Goal: Information Seeking & Learning: Find specific fact

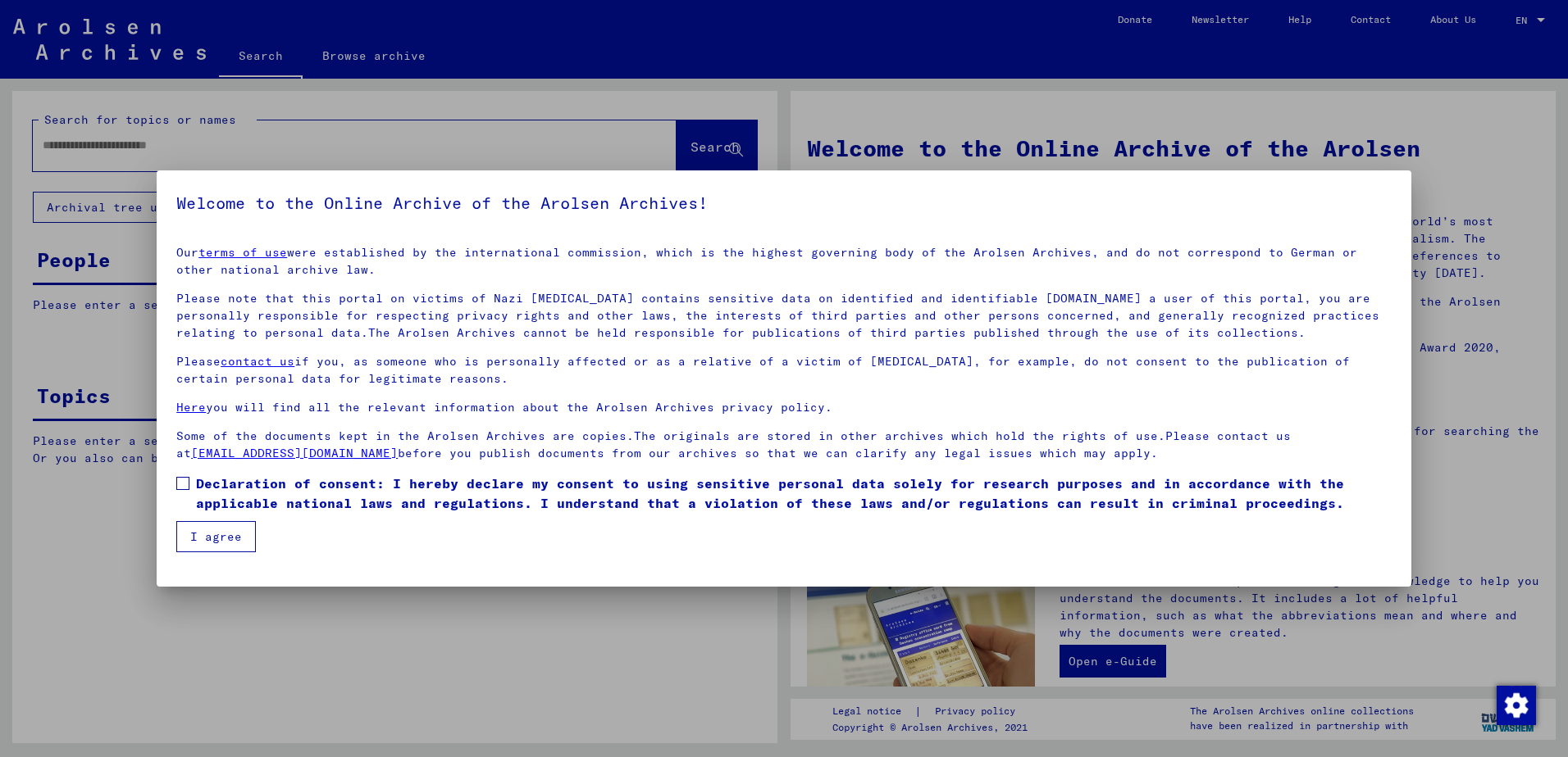
drag, startPoint x: 559, startPoint y: 505, endPoint x: 403, endPoint y: 490, distance: 156.7
click at [556, 503] on span "Declaration of consent: I hereby declare my consent to using sensitive personal…" at bounding box center [793, 493] width 1196 height 39
click at [231, 532] on button "I agree" at bounding box center [216, 537] width 80 height 31
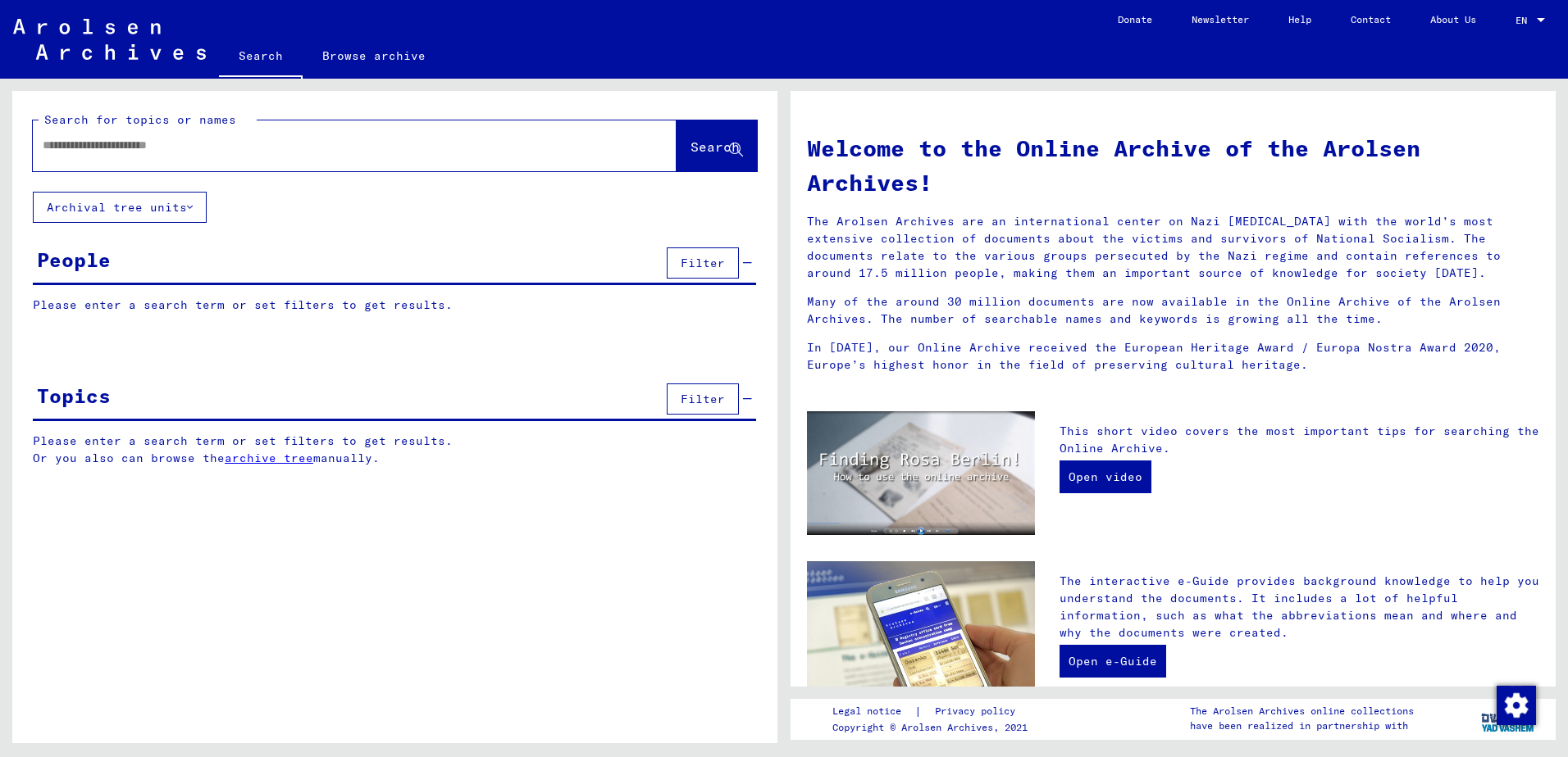
click at [251, 147] on input "text" at bounding box center [335, 145] width 585 height 17
type input "**********"
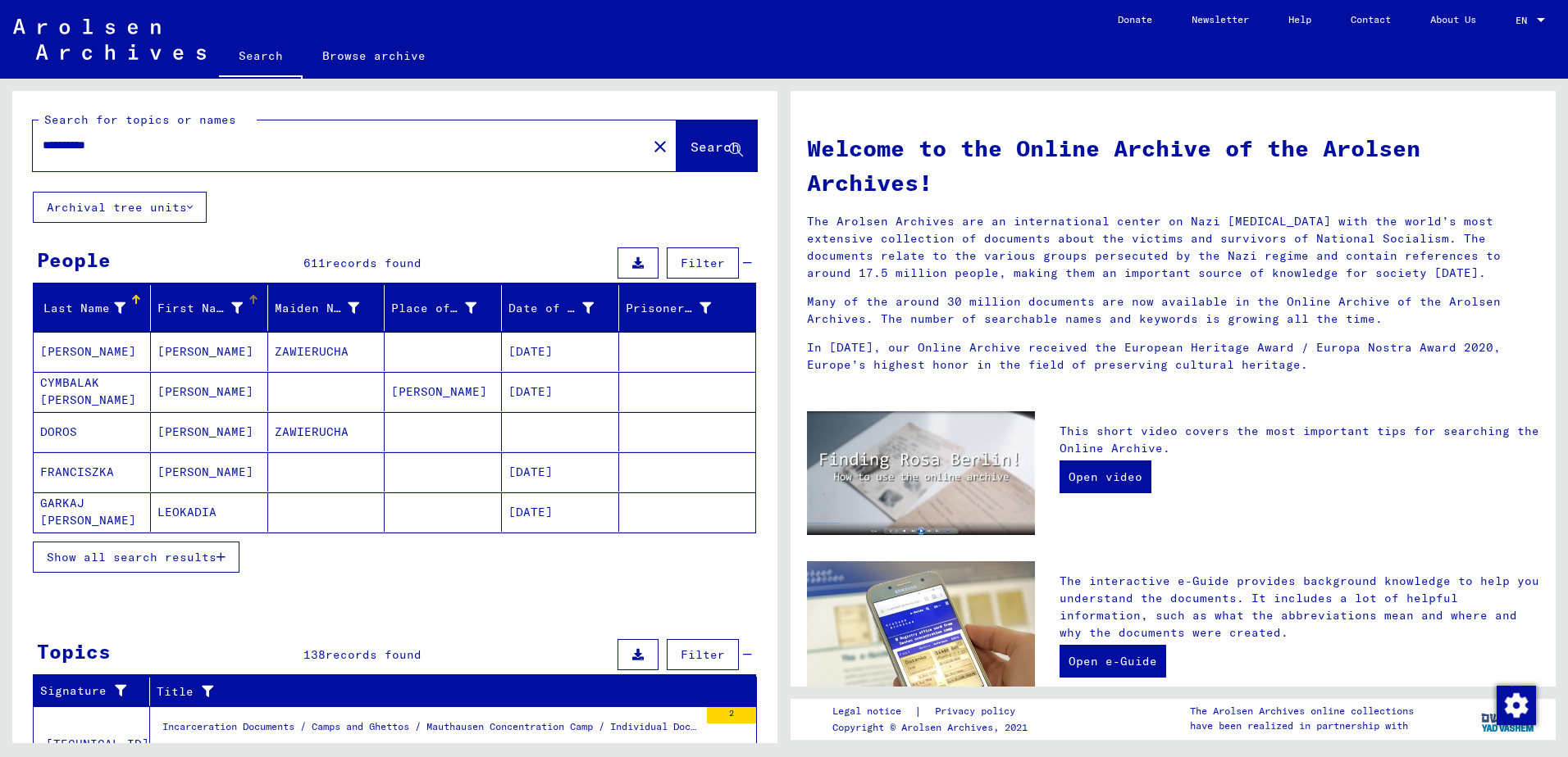
click at [234, 311] on icon at bounding box center [237, 308] width 12 height 12
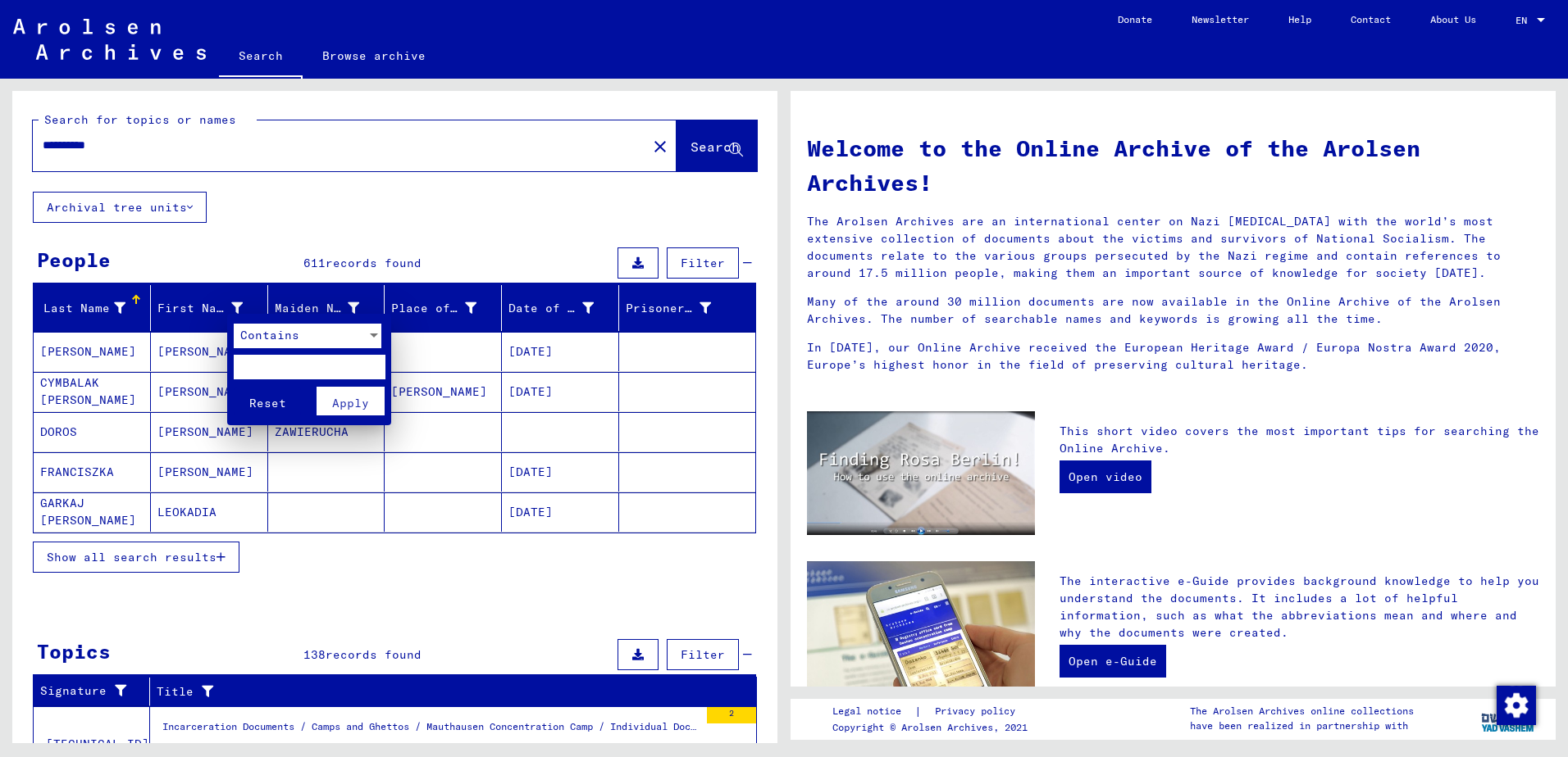
click at [264, 349] on div "Contains" at bounding box center [307, 340] width 147 height 33
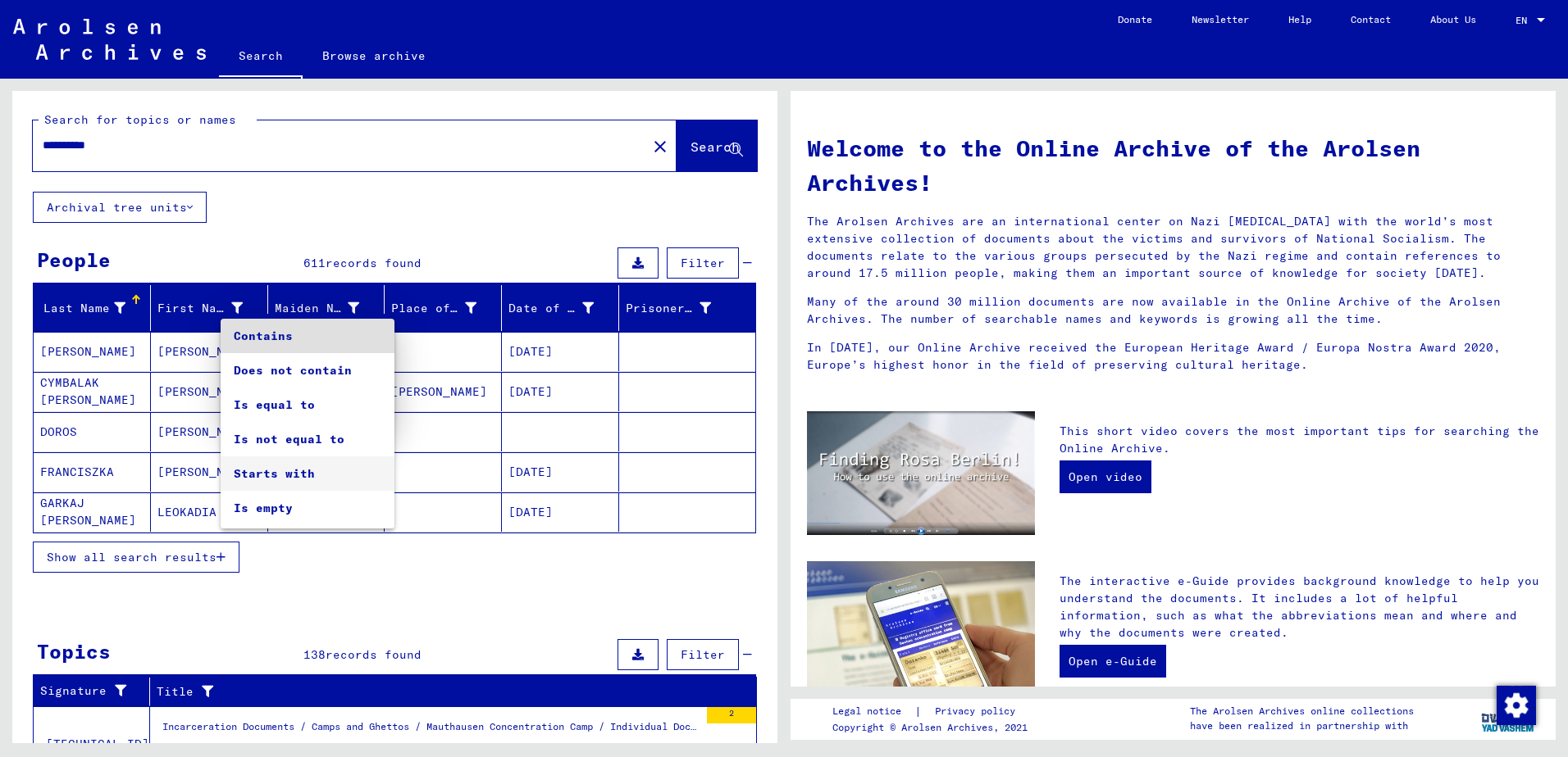
click at [298, 474] on span "Starts with" at bounding box center [307, 474] width 147 height 35
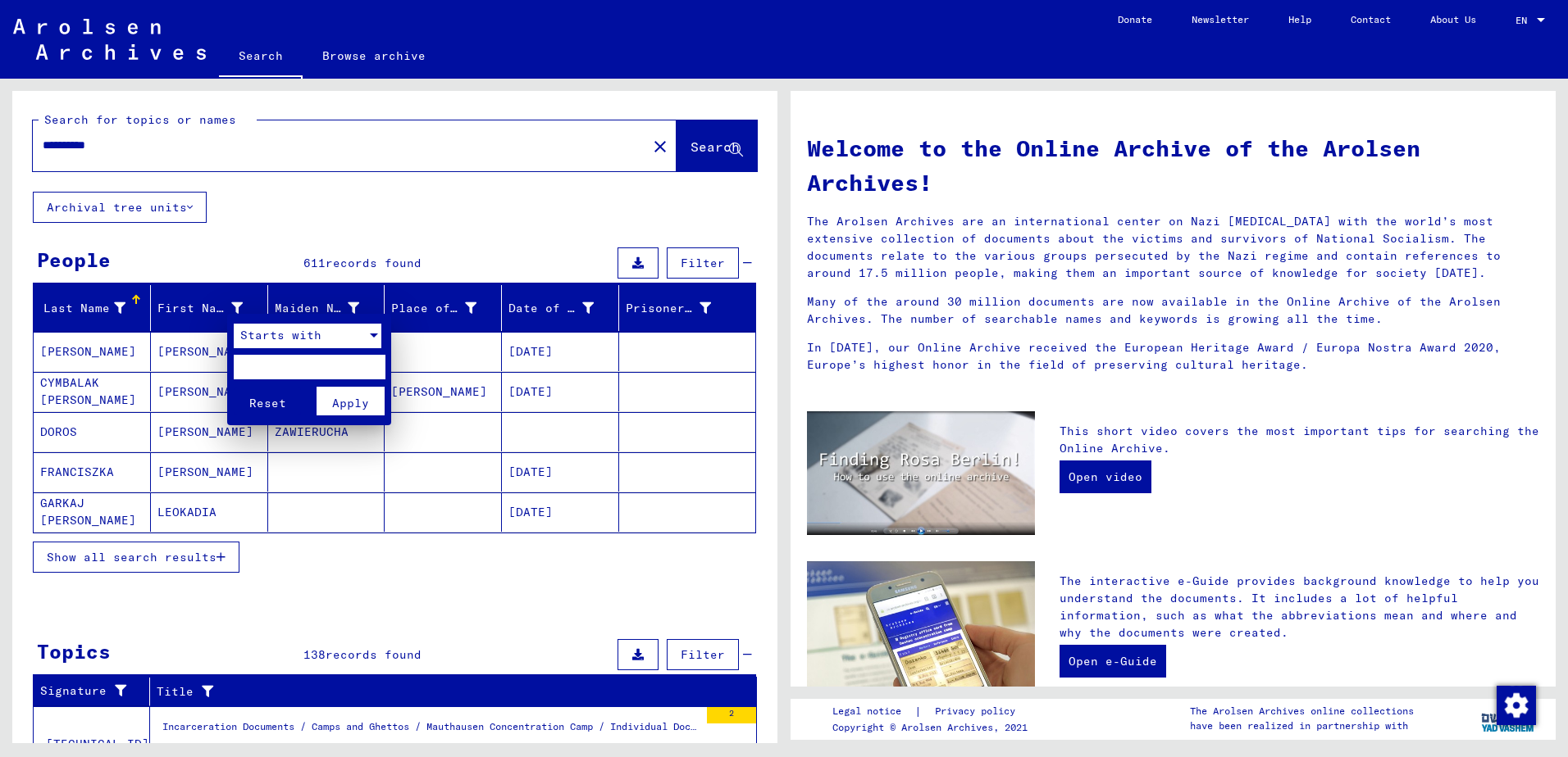
click at [272, 375] on input "text" at bounding box center [310, 367] width 152 height 25
type input "*"
click at [384, 410] on button "Apply" at bounding box center [350, 400] width 68 height 28
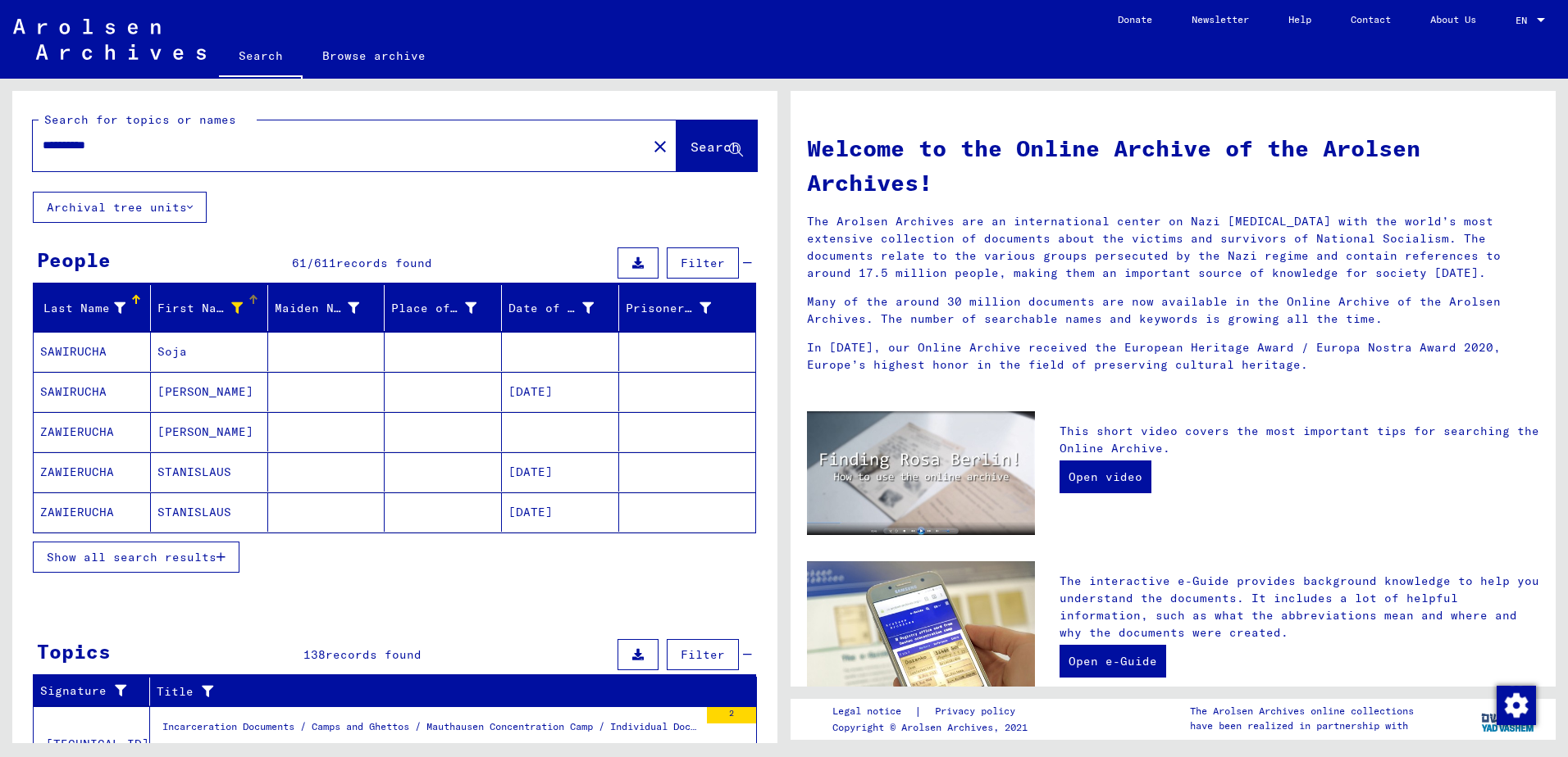
click at [187, 570] on button "Show all search results" at bounding box center [136, 558] width 207 height 31
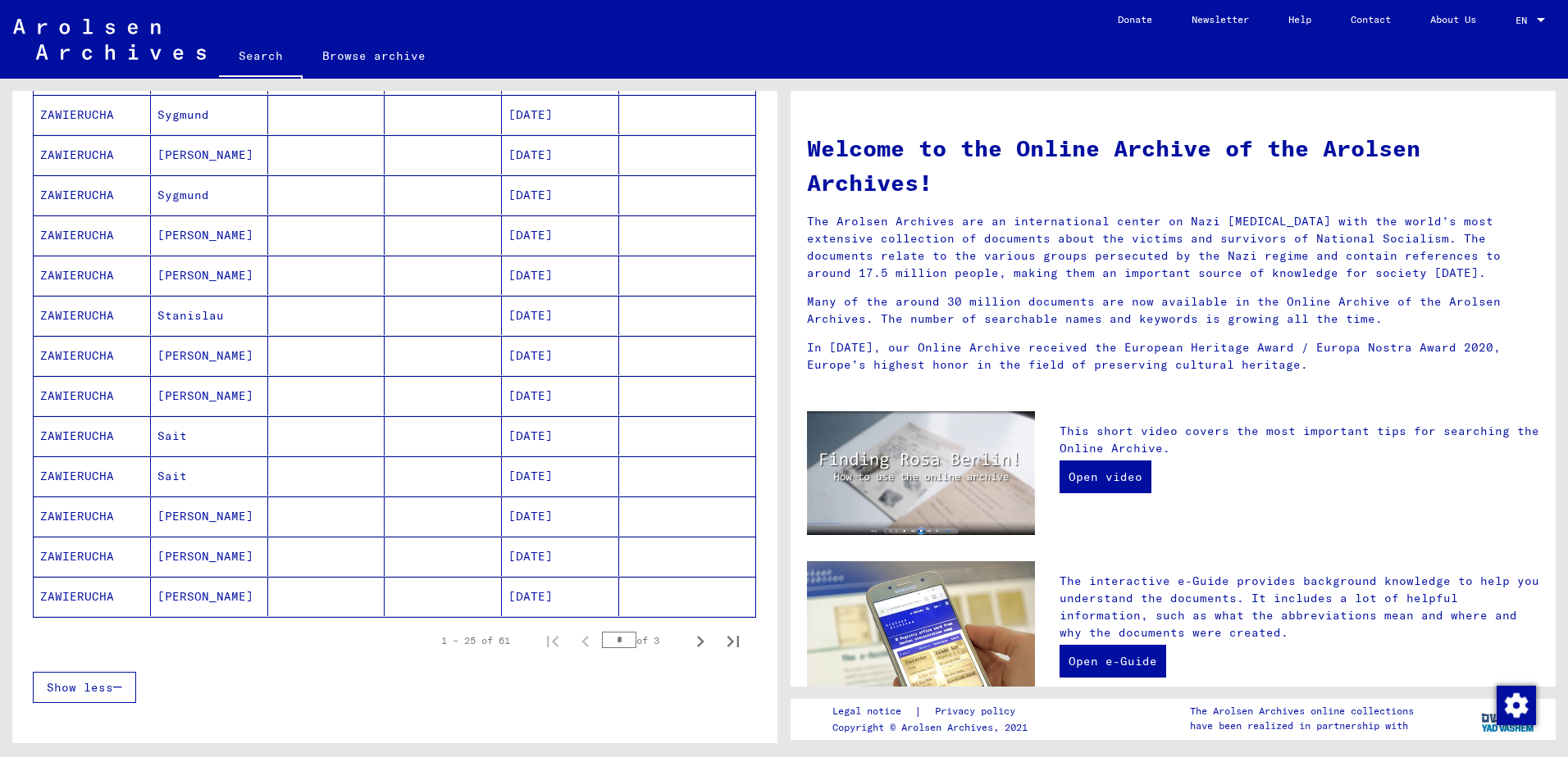
scroll to position [738, 0]
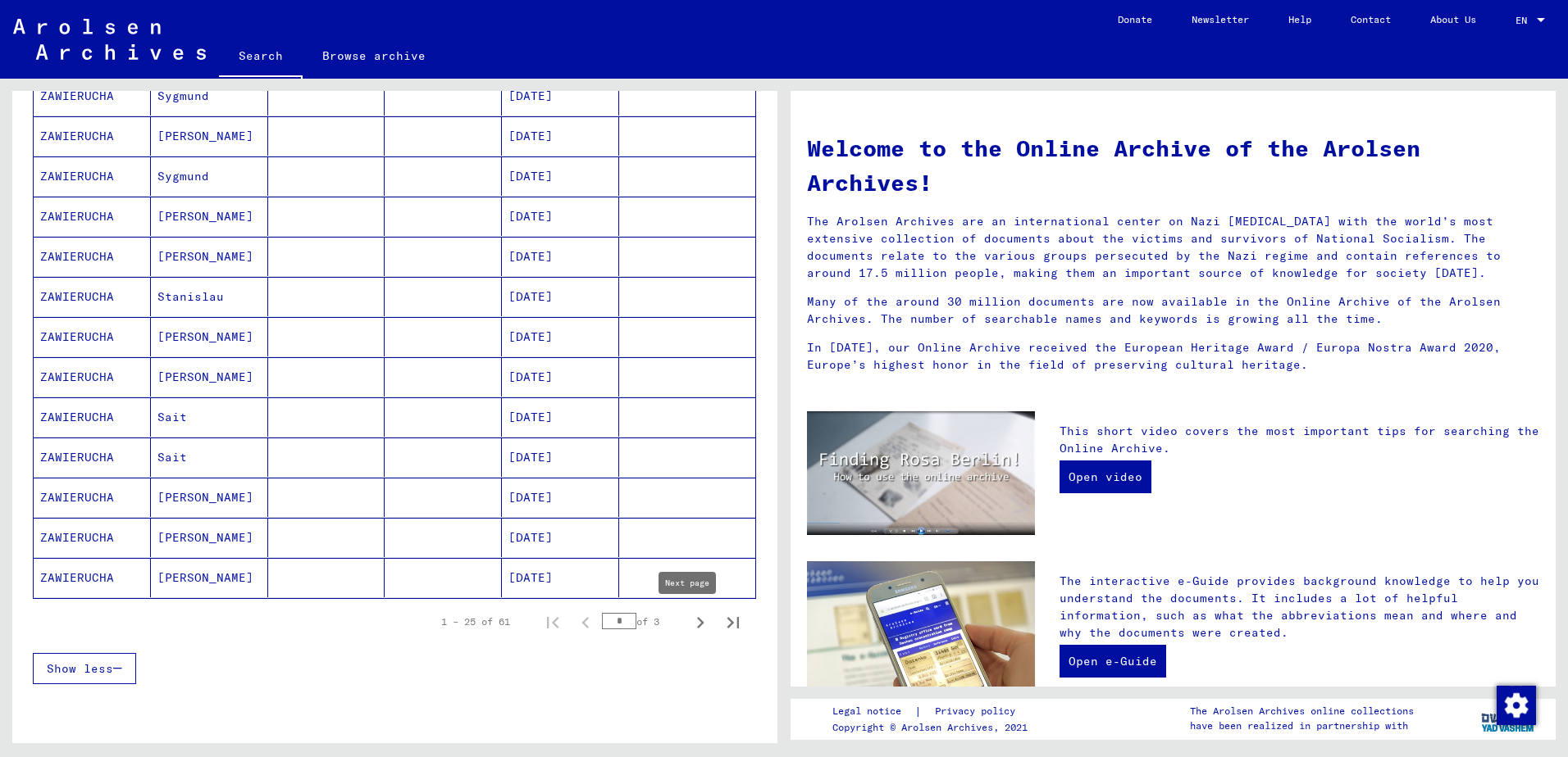
click at [697, 626] on icon "Next page" at bounding box center [701, 623] width 7 height 12
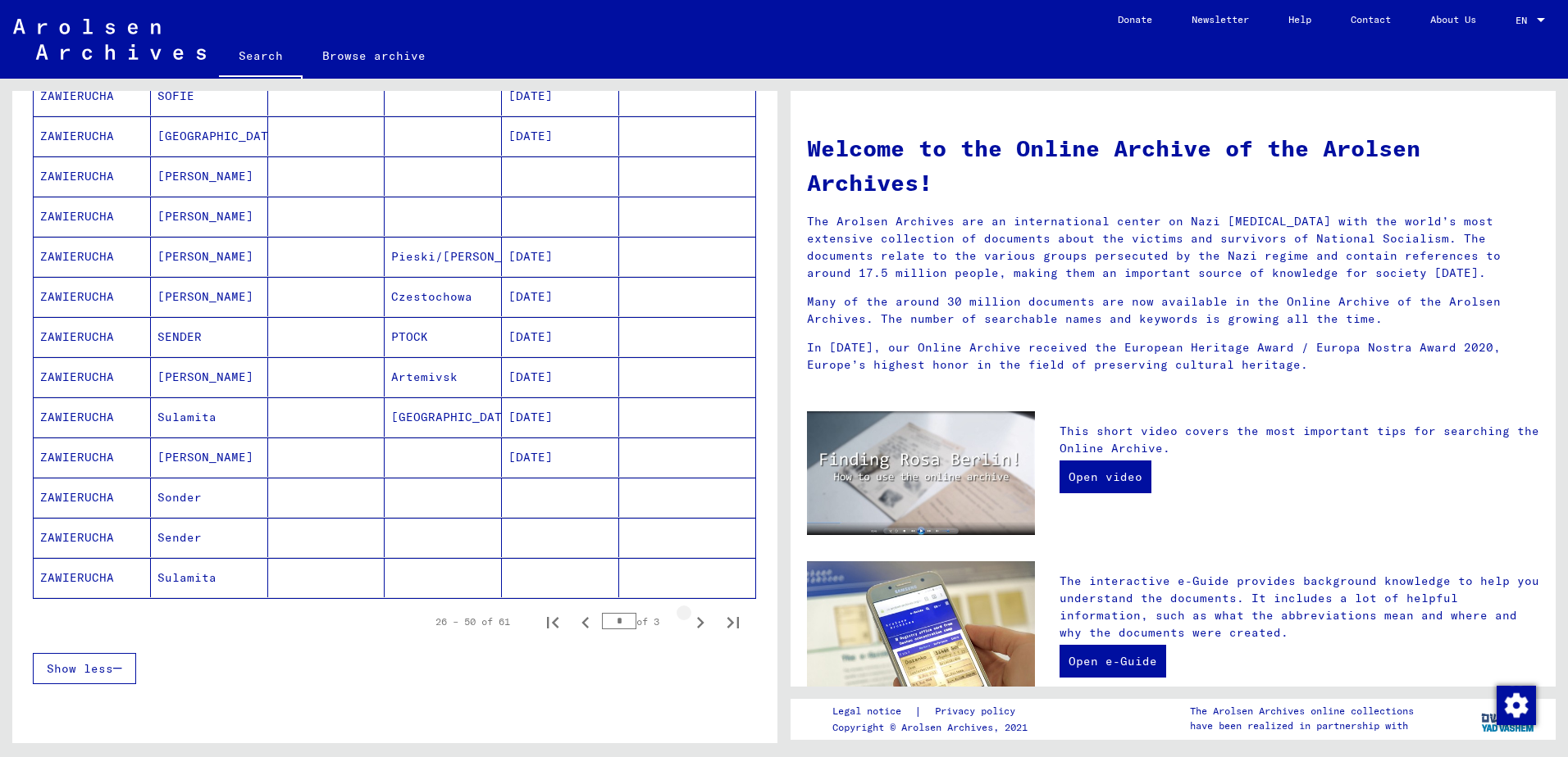
click at [697, 626] on icon "Next page" at bounding box center [701, 623] width 7 height 12
type input "*"
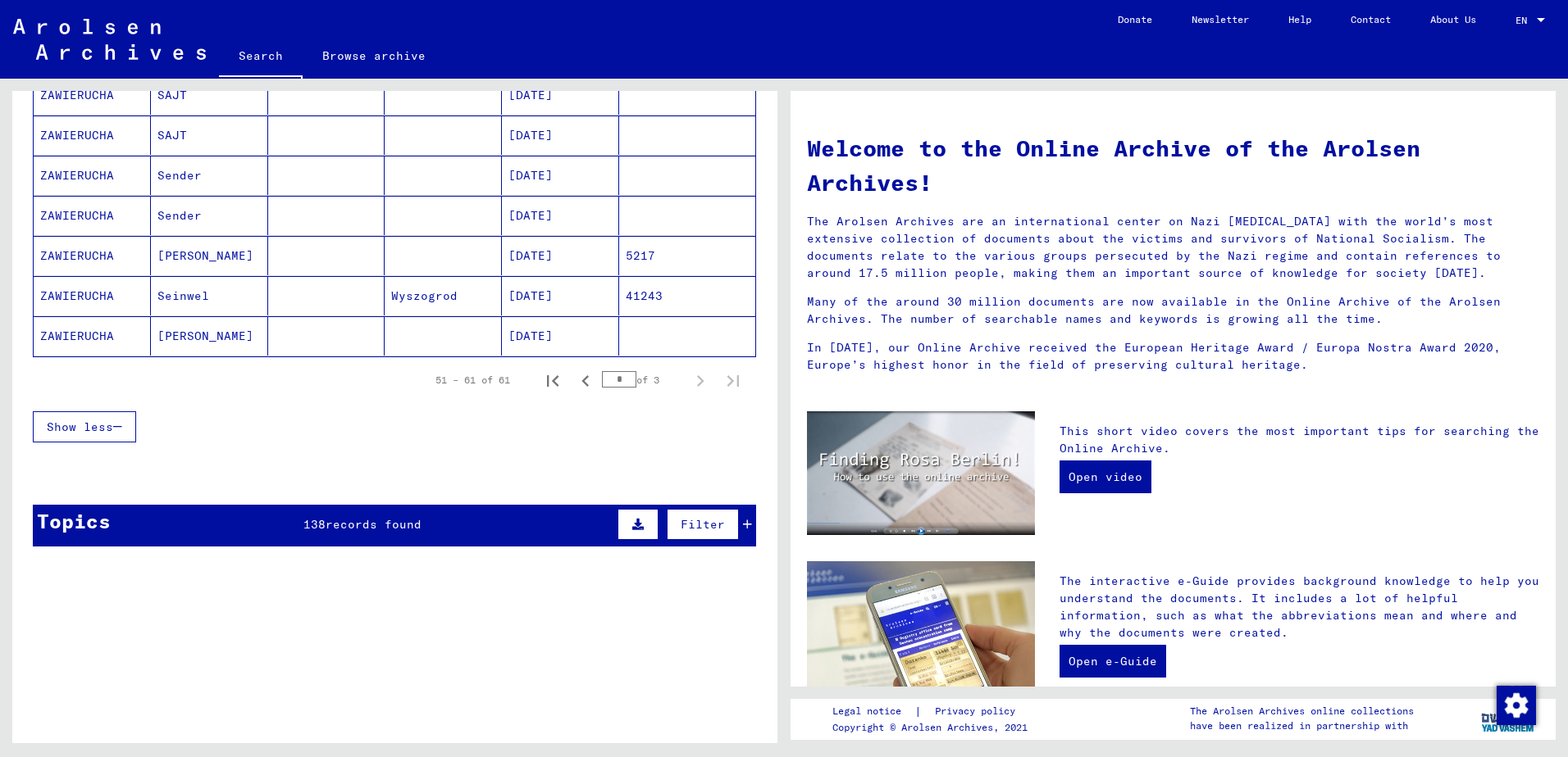
scroll to position [253, 0]
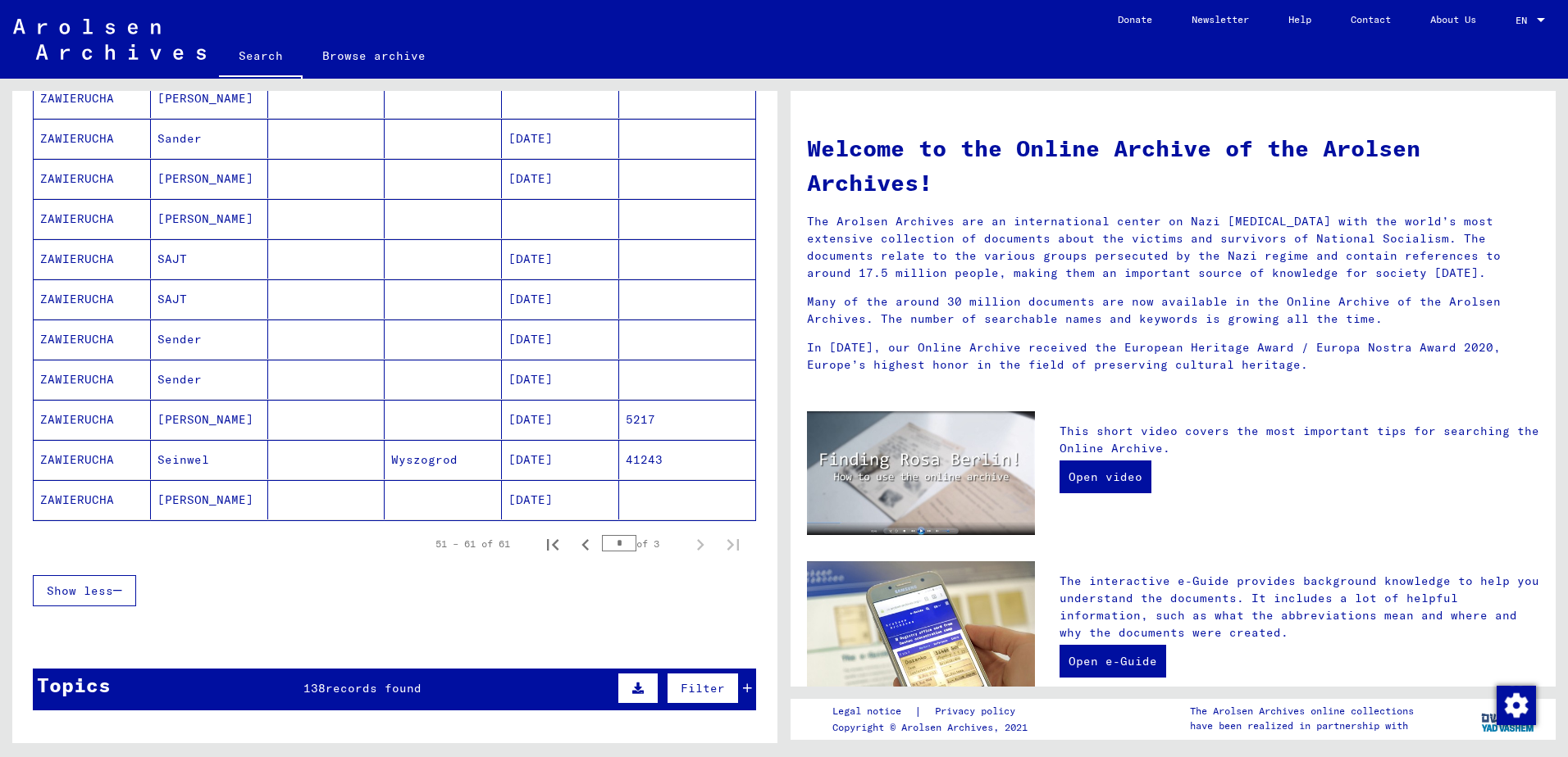
click at [226, 455] on mat-cell "Seinwel" at bounding box center [209, 459] width 117 height 39
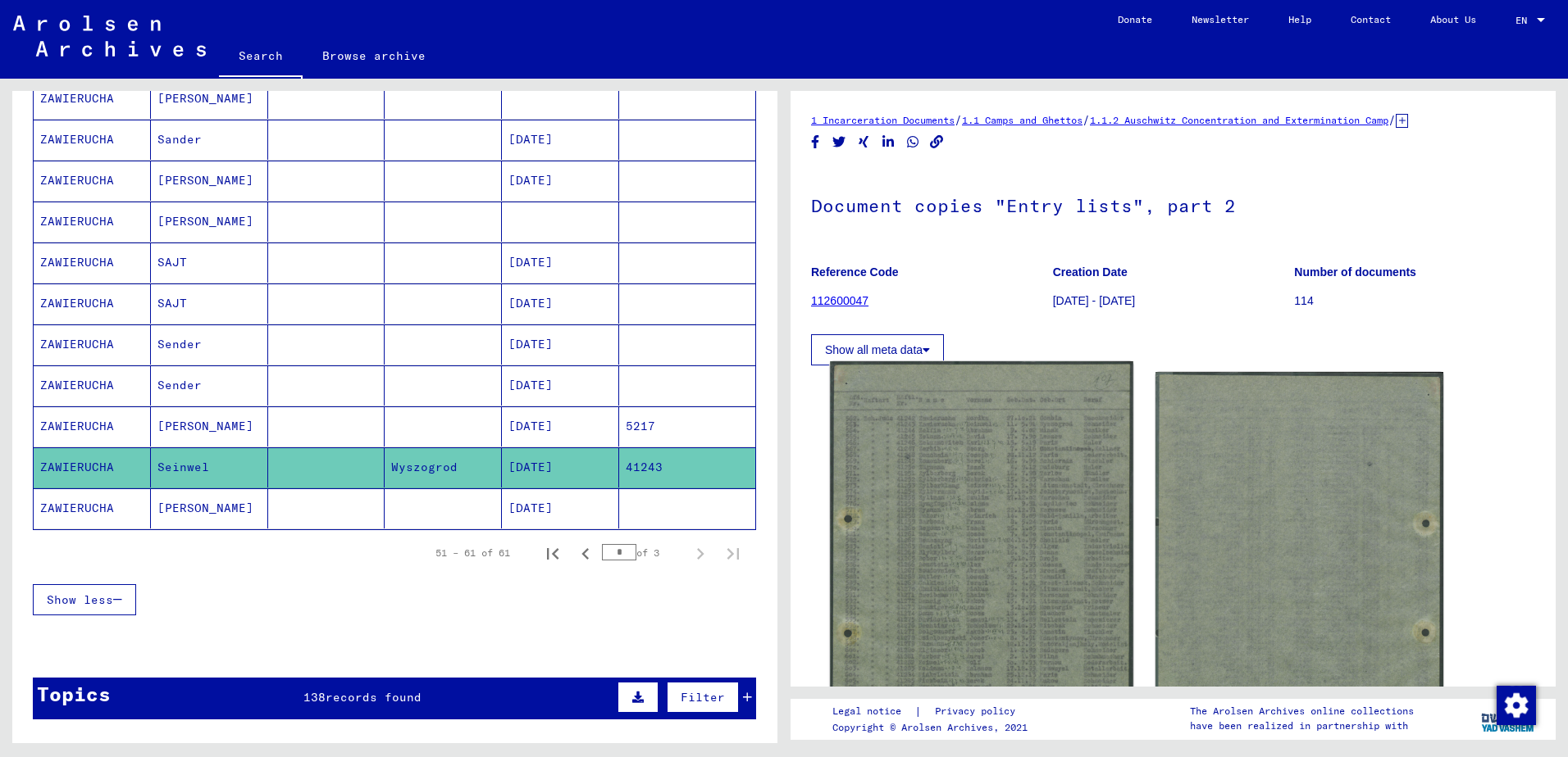
click at [901, 418] on img at bounding box center [981, 577] width 303 height 432
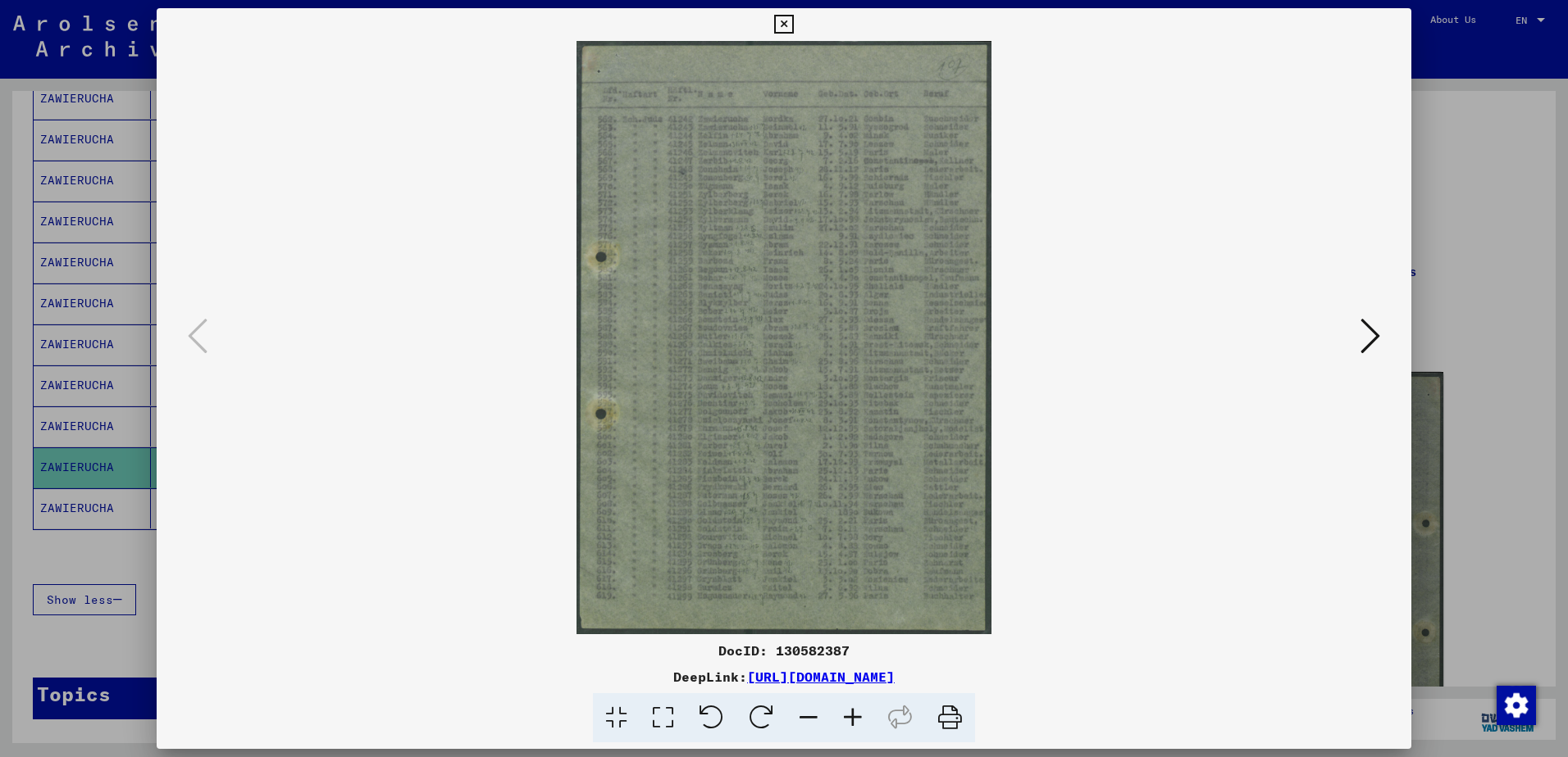
click at [842, 720] on icon at bounding box center [853, 718] width 44 height 50
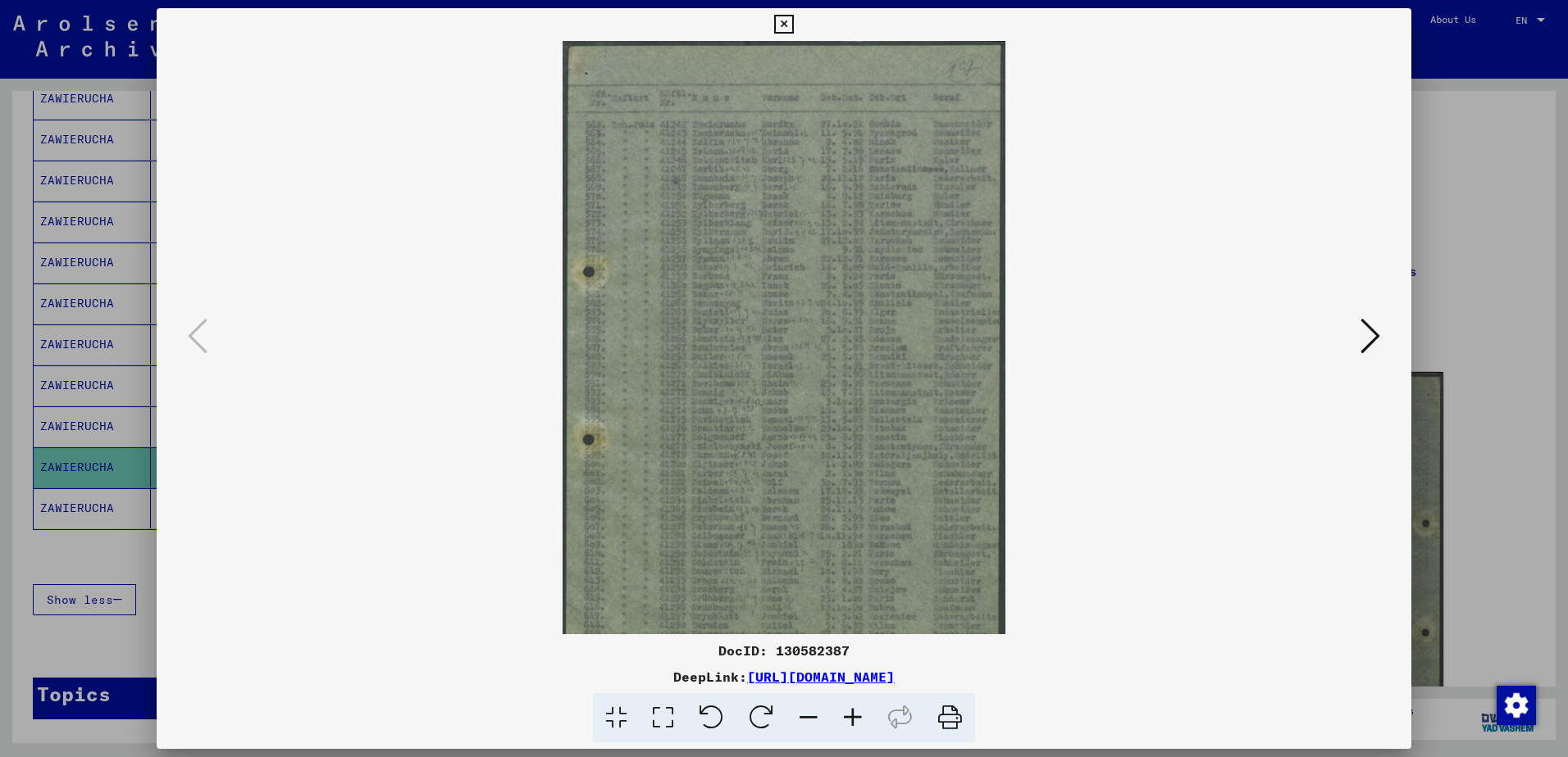
click at [842, 720] on icon at bounding box center [853, 718] width 44 height 50
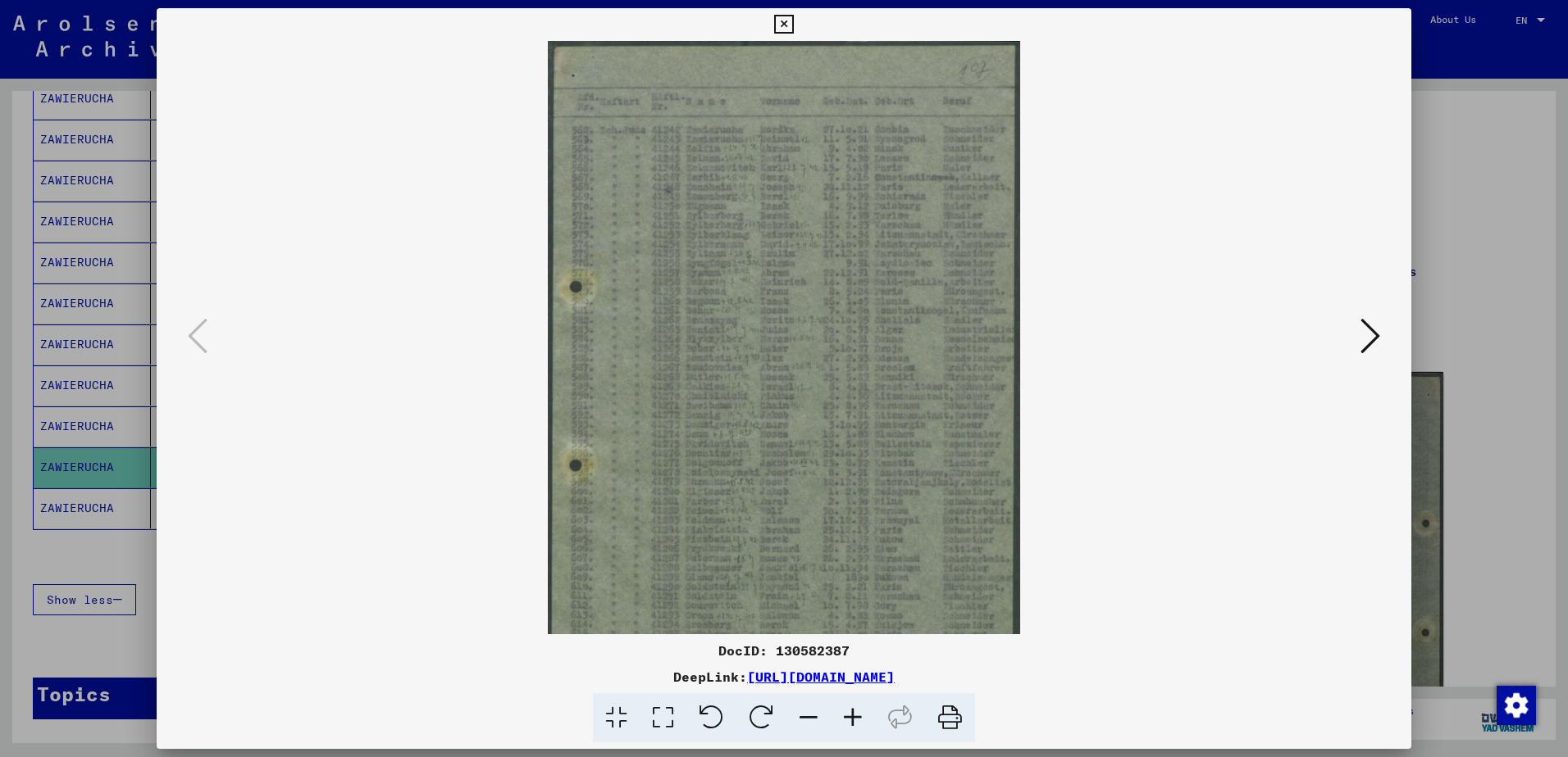
click at [842, 720] on icon at bounding box center [853, 718] width 44 height 50
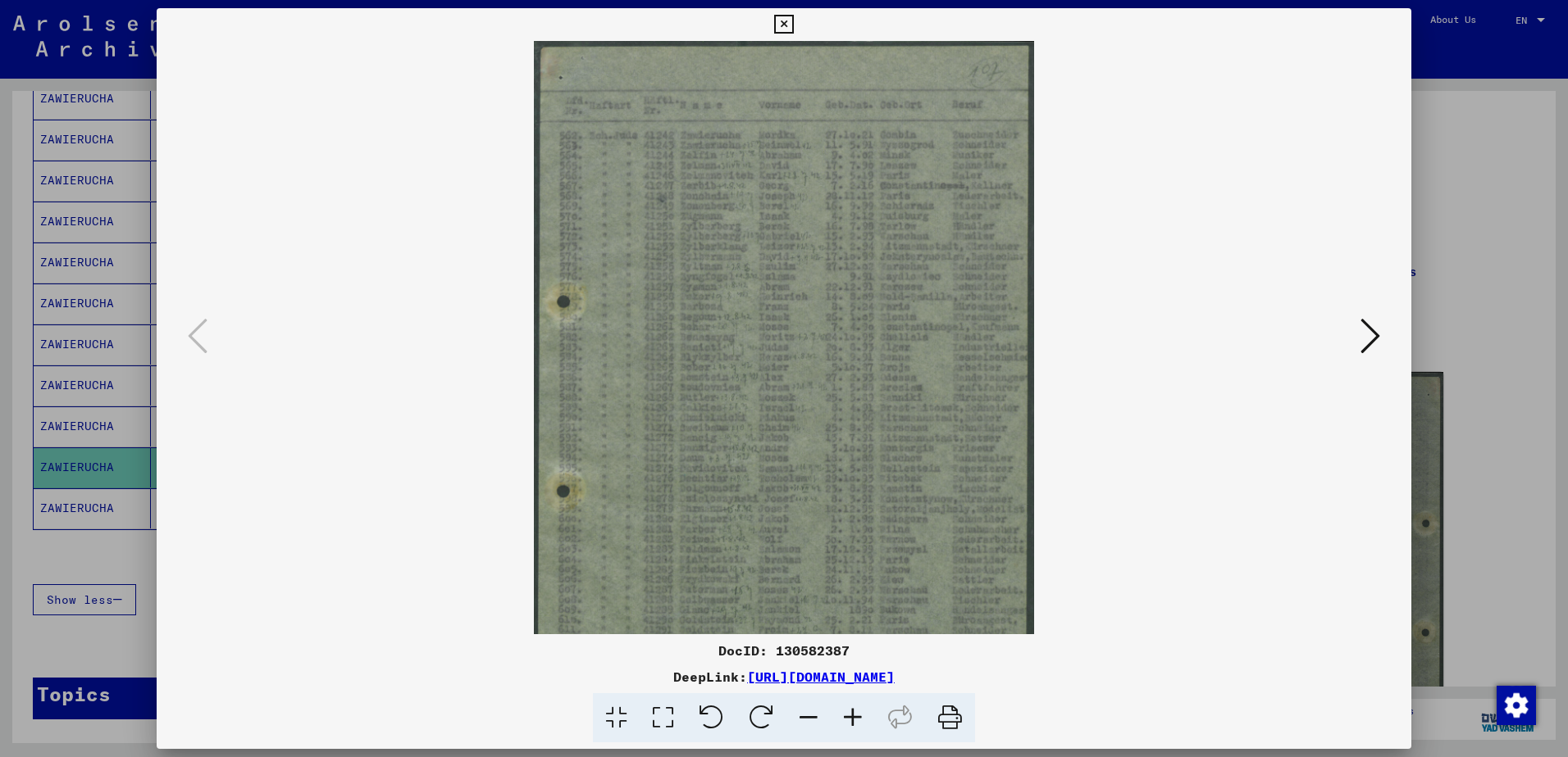
click at [842, 720] on icon at bounding box center [853, 718] width 44 height 50
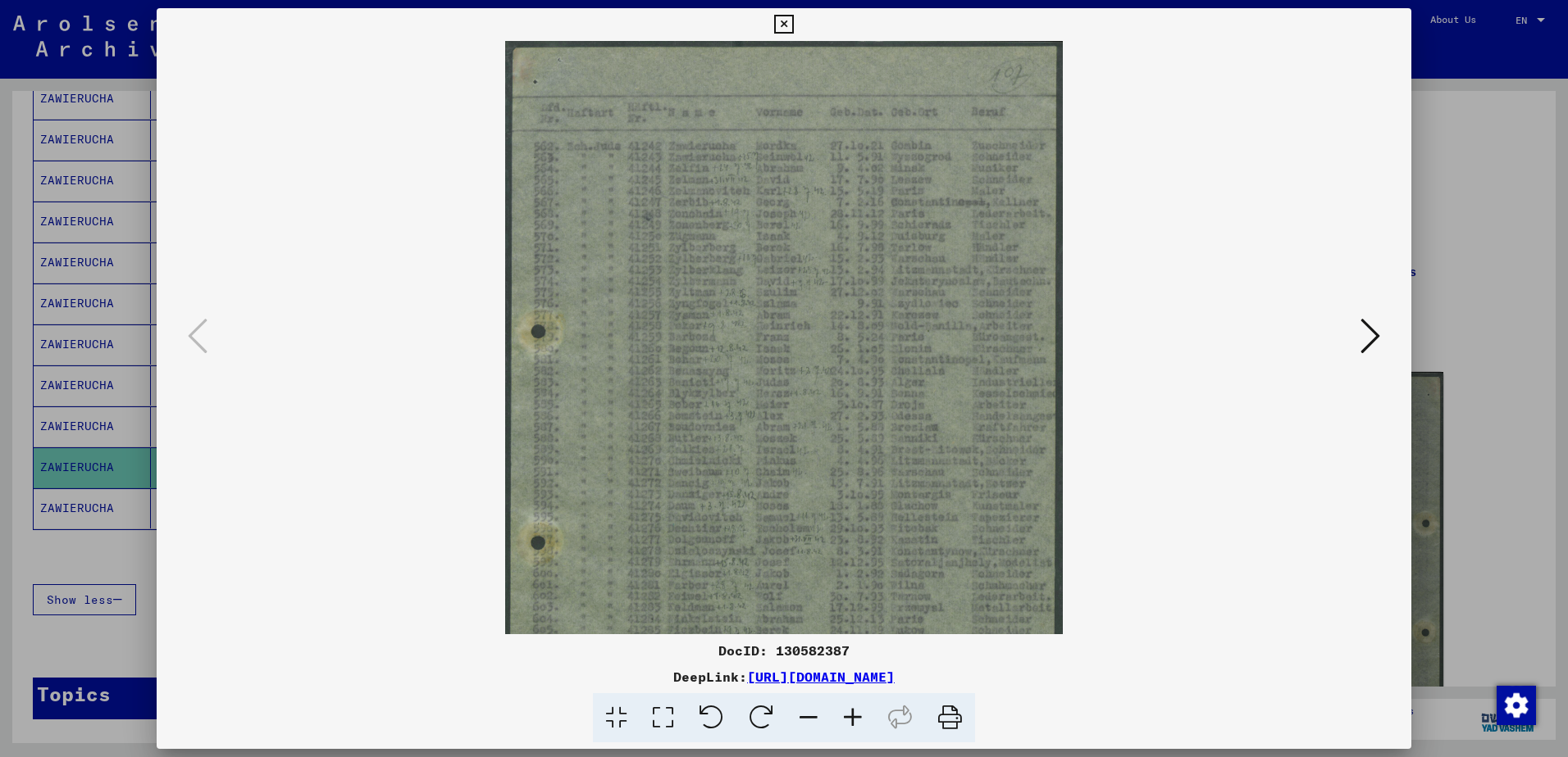
click at [842, 720] on icon at bounding box center [853, 718] width 44 height 50
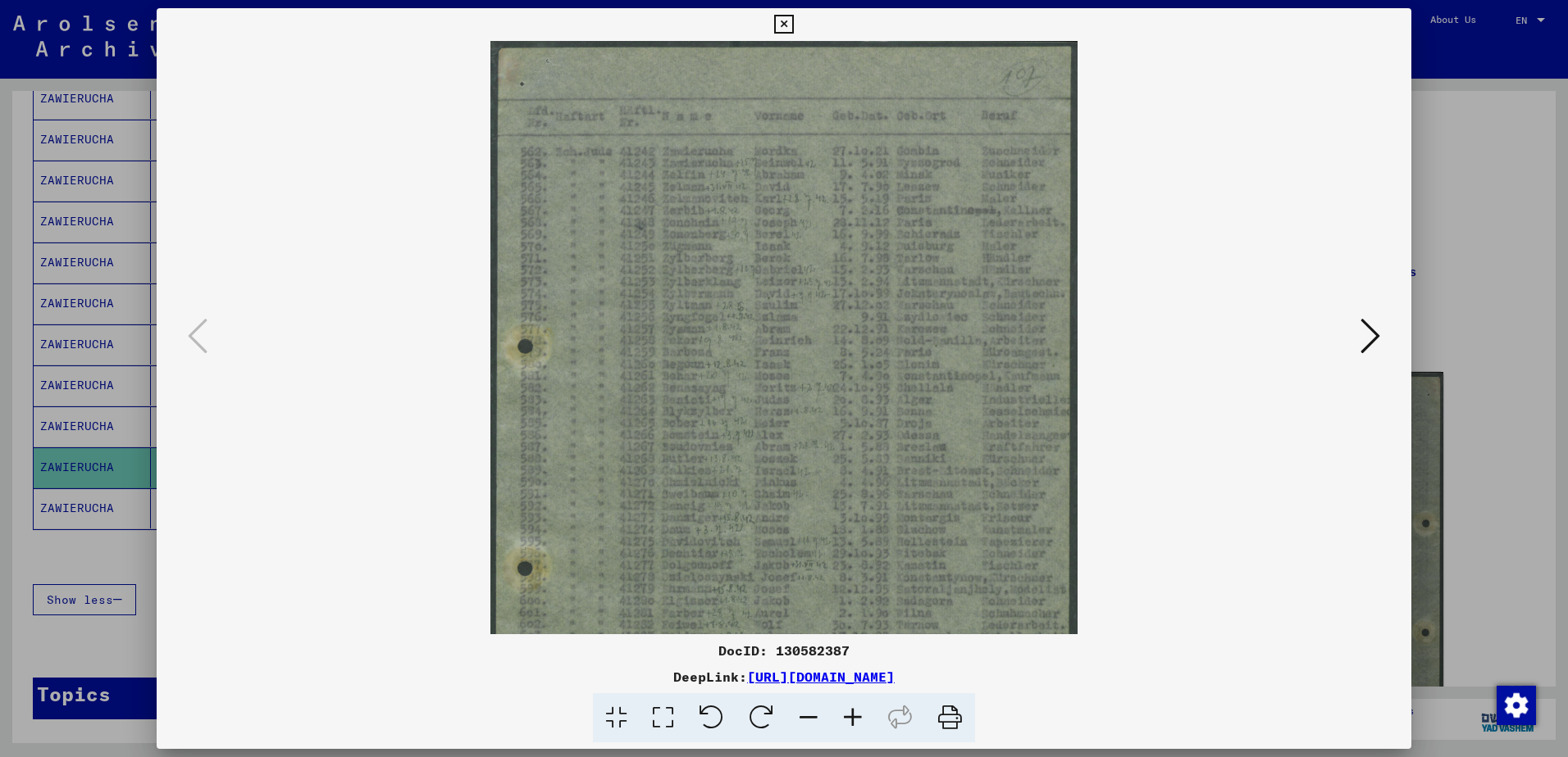
click at [842, 720] on icon at bounding box center [853, 718] width 44 height 50
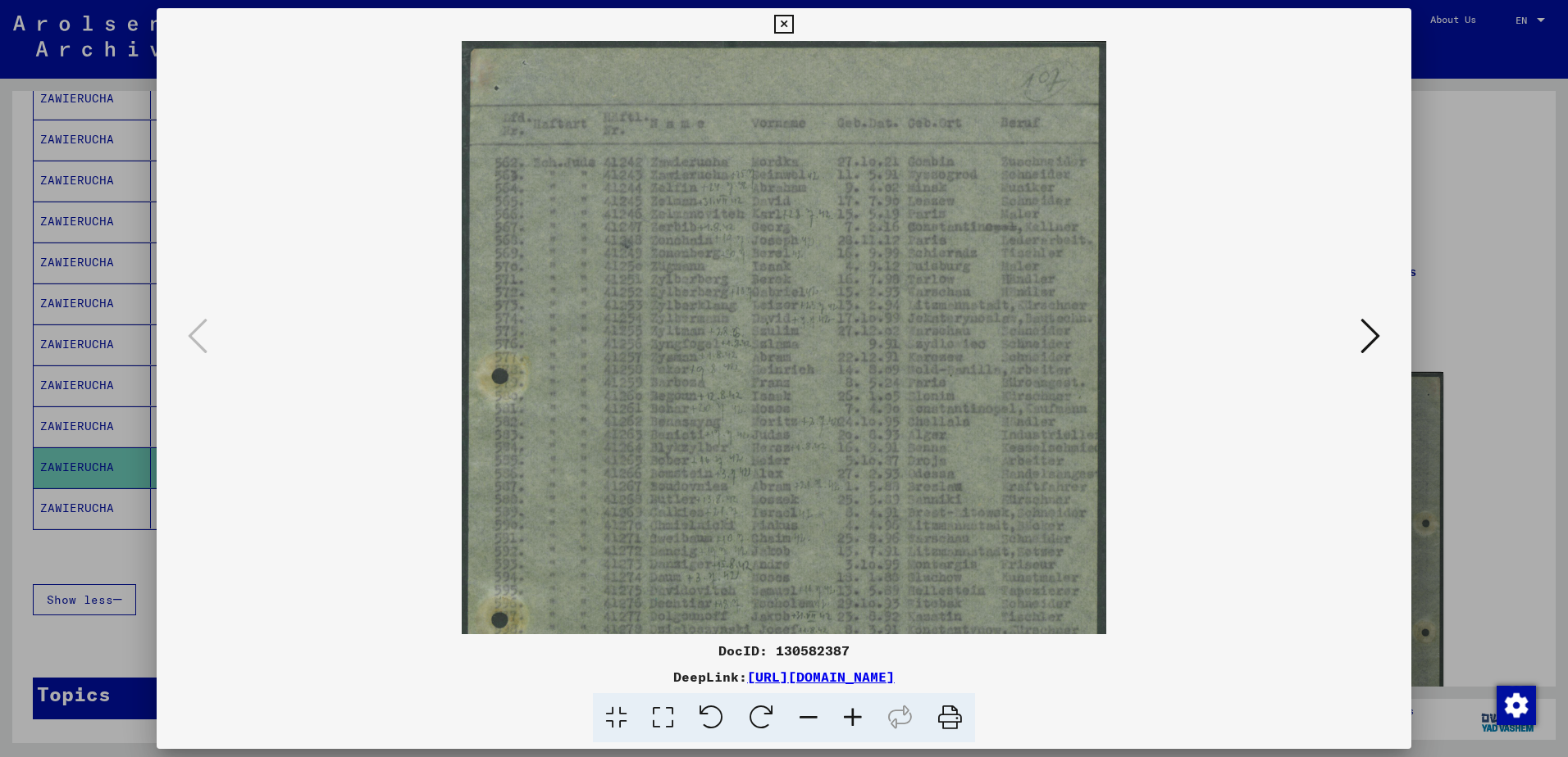
click at [1487, 178] on div at bounding box center [784, 378] width 1568 height 757
